Goal: Find specific page/section: Find specific page/section

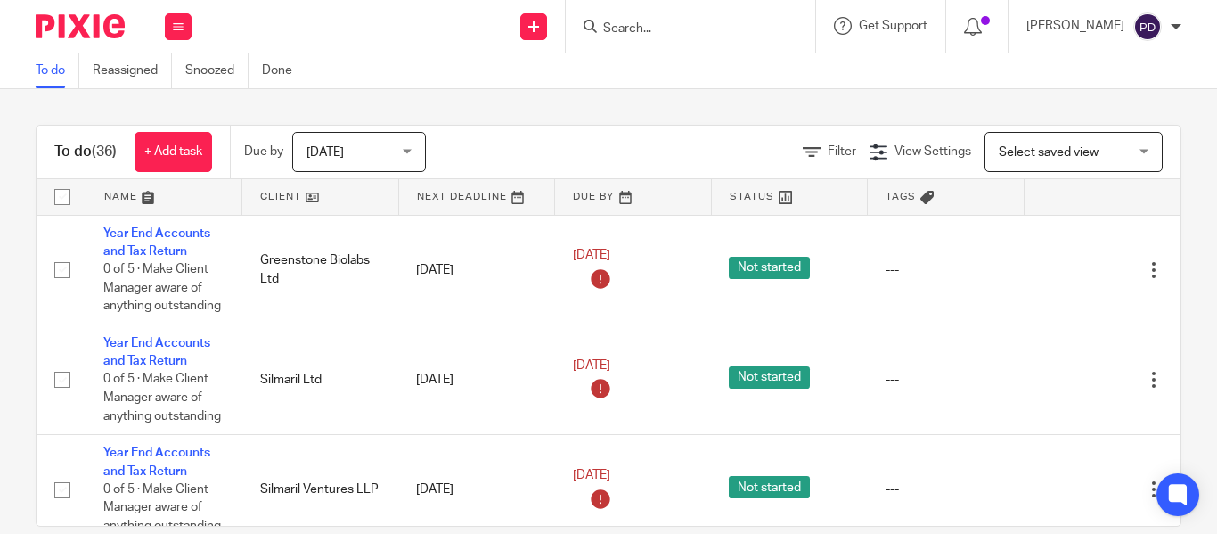
click at [602, 24] on input "Search" at bounding box center [682, 29] width 160 height 16
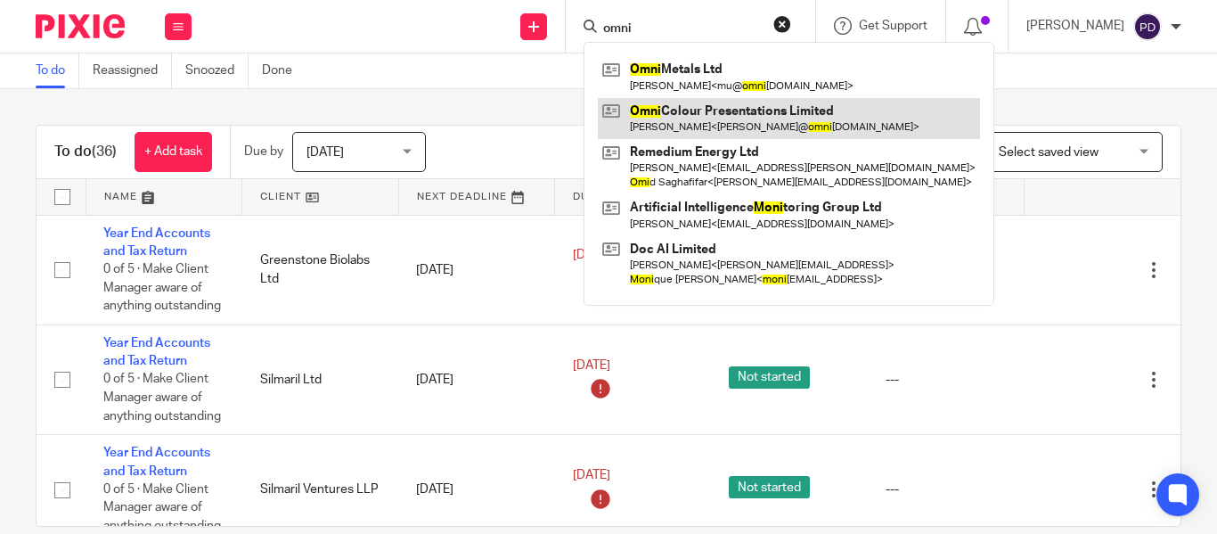
type input "omni"
click at [658, 116] on link at bounding box center [789, 118] width 382 height 41
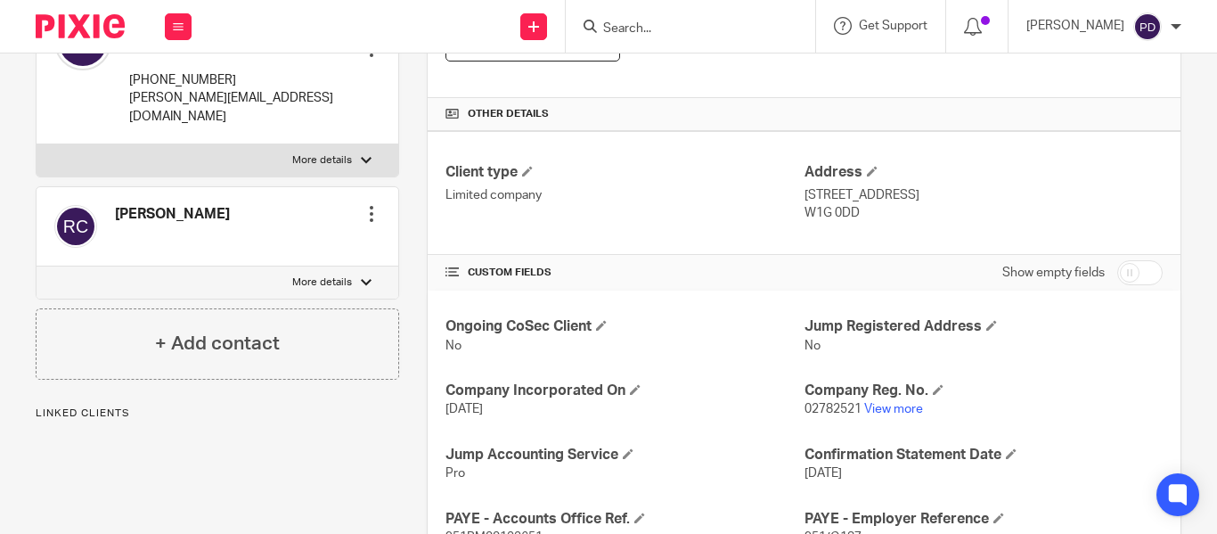
scroll to position [468, 0]
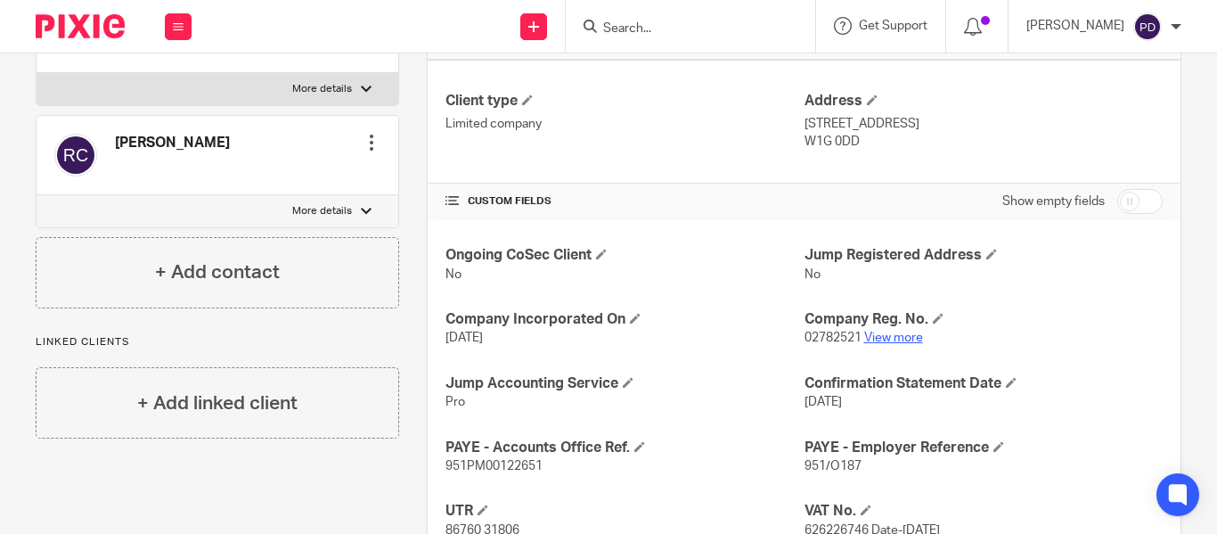
click at [875, 336] on link "View more" at bounding box center [893, 338] width 59 height 12
